Goal: Browse casually

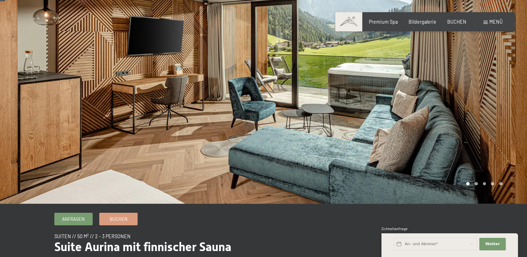
scroll to position [35, 0]
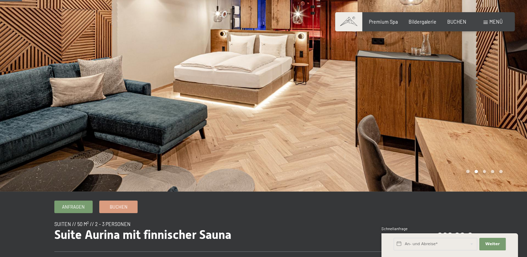
click at [335, 120] on div at bounding box center [396, 78] width 264 height 226
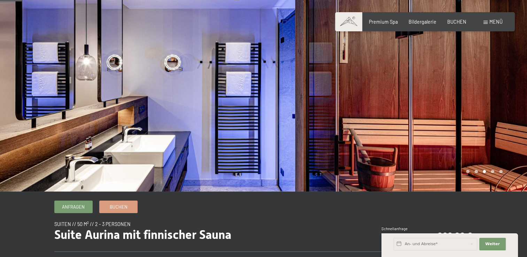
click at [335, 120] on div at bounding box center [396, 78] width 264 height 226
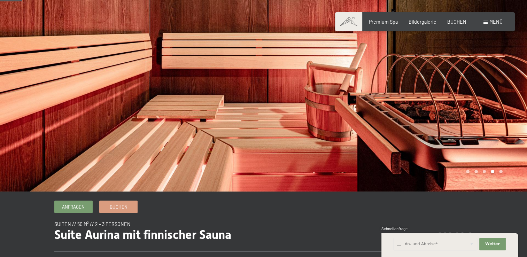
click at [503, 131] on div at bounding box center [396, 78] width 264 height 226
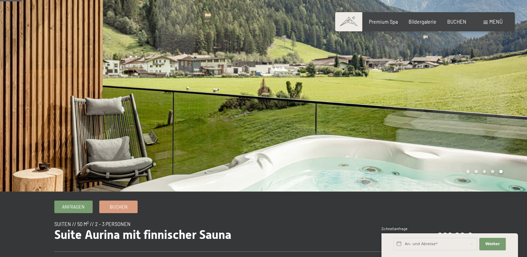
click at [503, 131] on div at bounding box center [396, 78] width 264 height 226
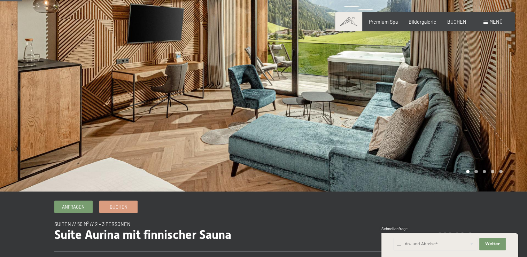
click at [503, 131] on div at bounding box center [396, 78] width 264 height 226
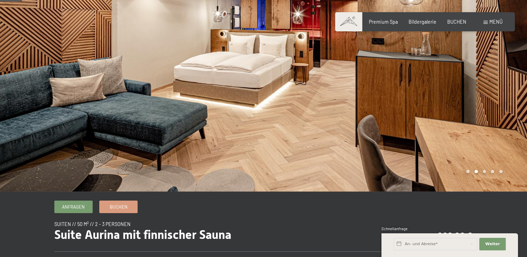
click at [503, 131] on div at bounding box center [396, 78] width 264 height 226
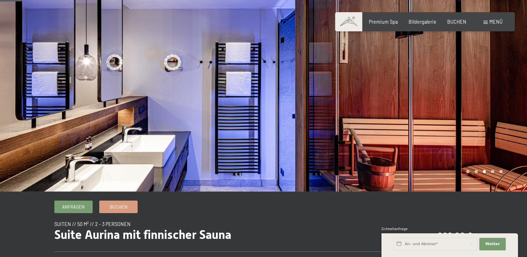
click at [503, 131] on div at bounding box center [396, 78] width 264 height 226
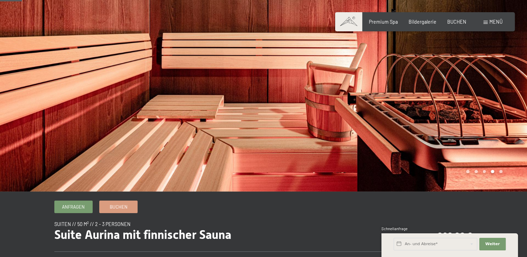
click at [503, 131] on div at bounding box center [396, 78] width 264 height 226
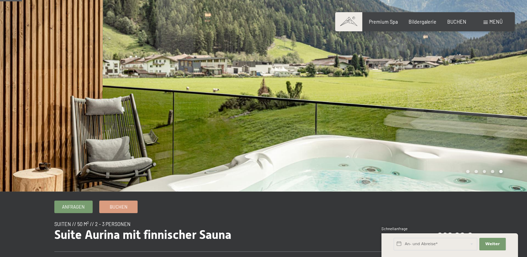
click at [503, 131] on div at bounding box center [396, 78] width 264 height 226
